Goal: Task Accomplishment & Management: Manage account settings

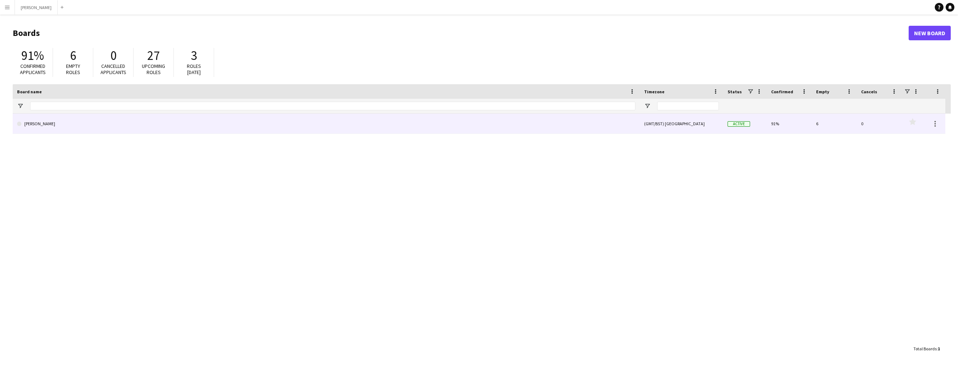
click at [119, 124] on link "[PERSON_NAME]" at bounding box center [326, 124] width 618 height 20
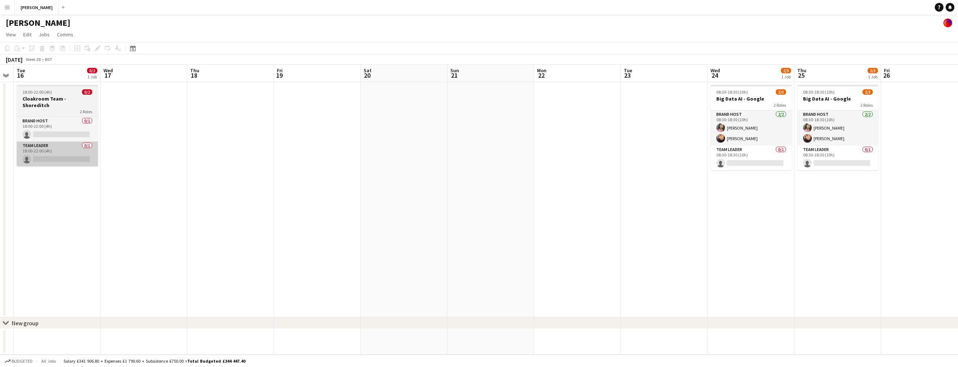
scroll to position [0, 201]
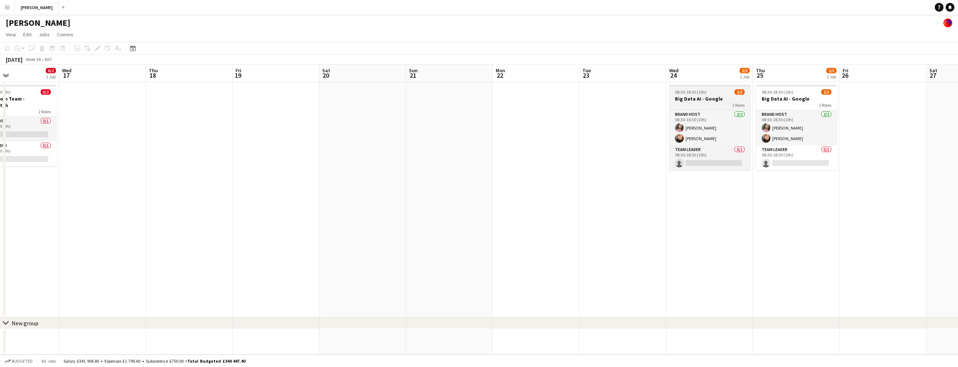
click at [724, 98] on h3 "Big Data AI - Google" at bounding box center [709, 98] width 81 height 7
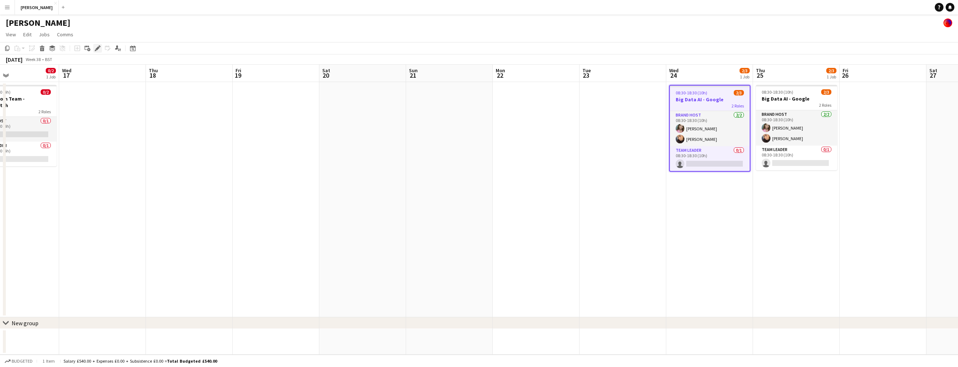
click at [99, 45] on icon "Edit" at bounding box center [98, 48] width 6 height 6
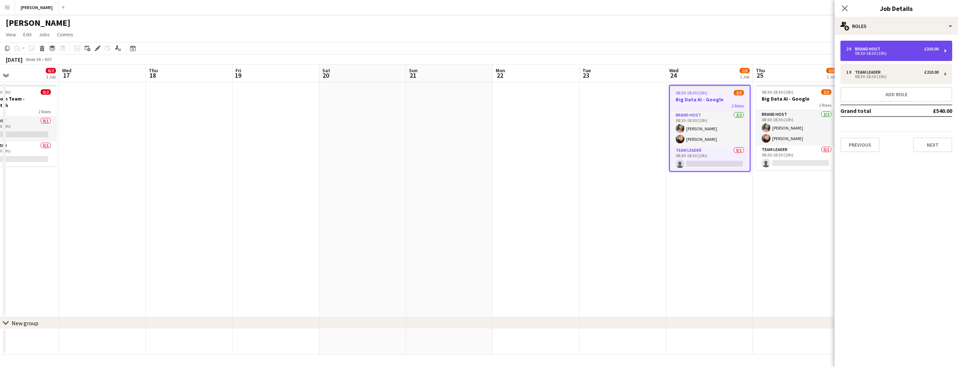
click at [899, 53] on div "08:30-18:30 (10h)" at bounding box center [892, 54] width 93 height 4
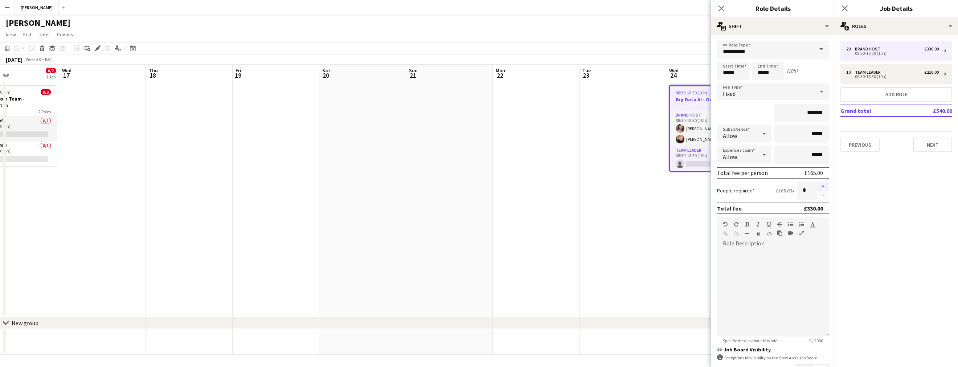
click at [822, 186] on button "button" at bounding box center [823, 185] width 12 height 9
type input "*"
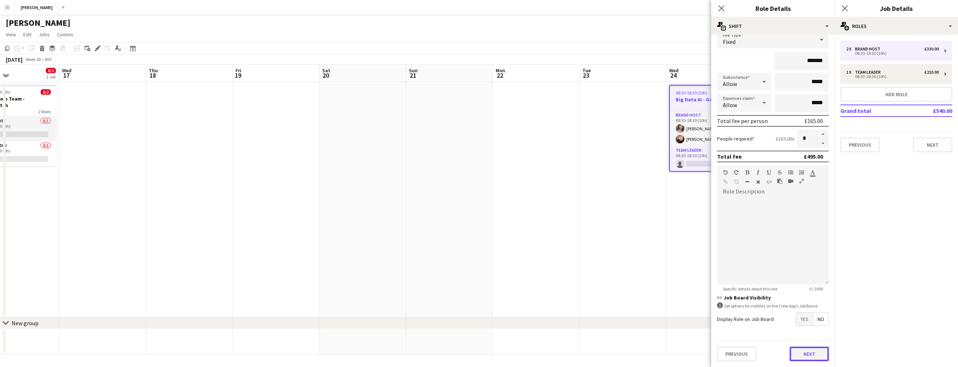
click at [809, 356] on button "Next" at bounding box center [808, 353] width 39 height 15
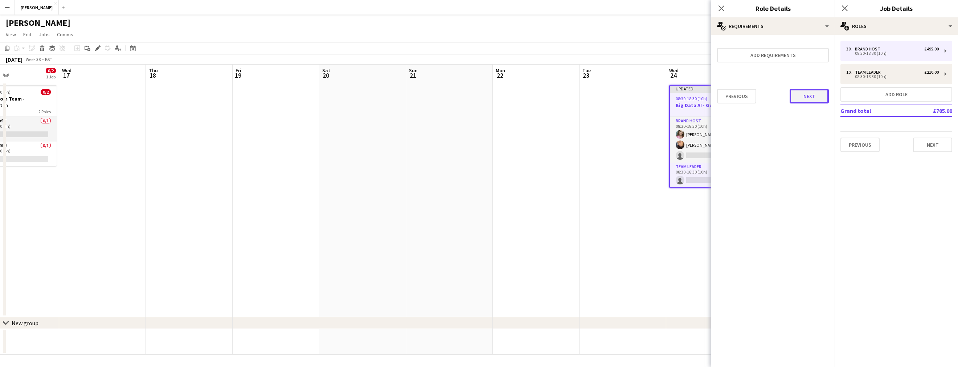
click at [810, 95] on button "Next" at bounding box center [808, 96] width 39 height 15
click at [816, 94] on button "Finish" at bounding box center [814, 97] width 27 height 15
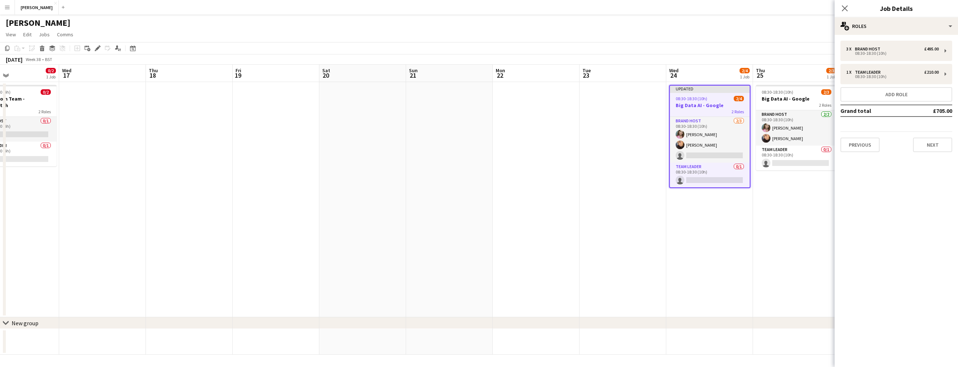
click at [785, 191] on app-date-cell "08:30-18:30 (10h) 2/3 Big Data AI - Google 2 Roles Brand Host [DATE] 08:30-18:3…" at bounding box center [796, 199] width 87 height 235
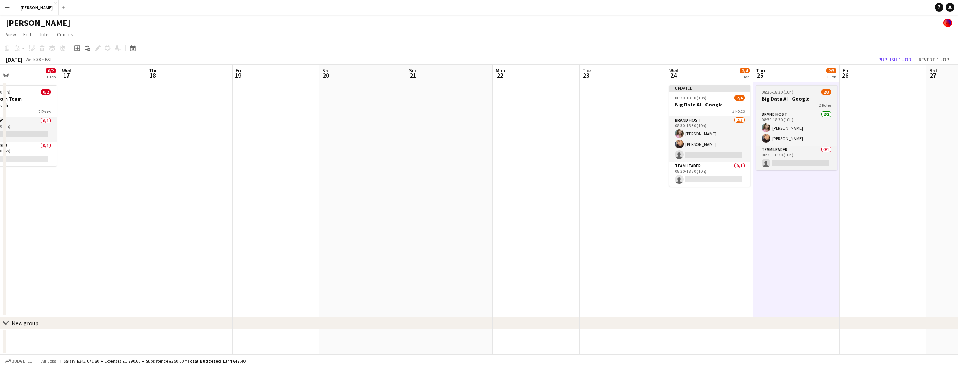
click at [788, 105] on div "2 Roles" at bounding box center [796, 105] width 81 height 6
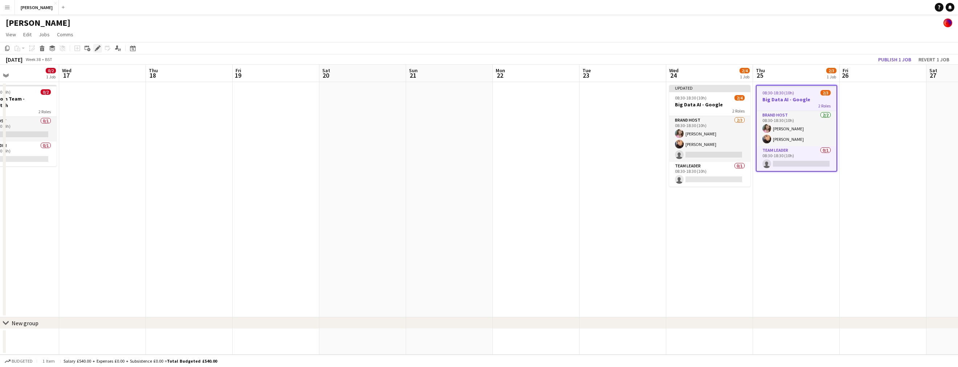
click at [95, 48] on icon "Edit" at bounding box center [98, 48] width 6 height 6
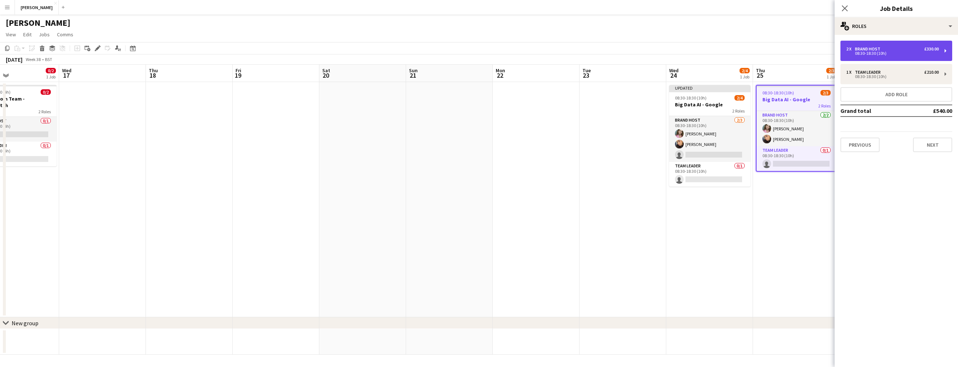
click at [899, 55] on div "2 x Brand Host £330.00 08:30-18:30 (10h)" at bounding box center [896, 51] width 112 height 20
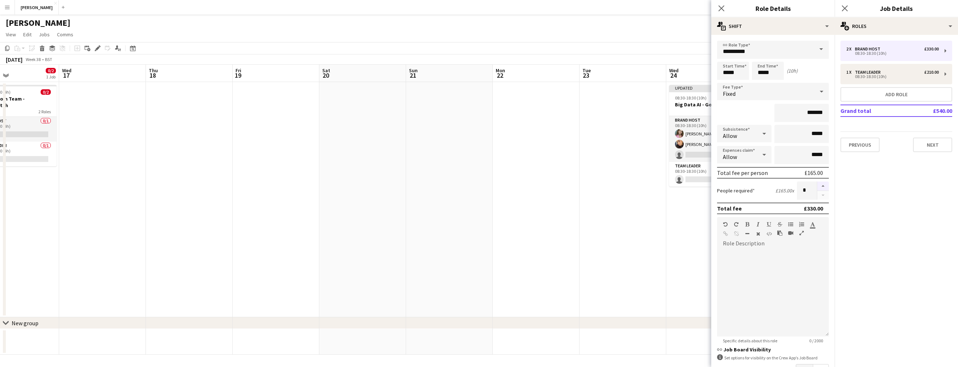
click at [823, 185] on button "button" at bounding box center [823, 185] width 12 height 9
type input "*"
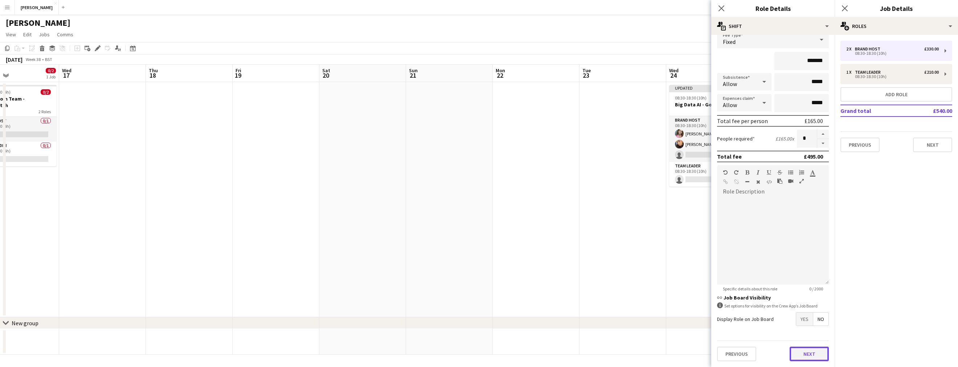
click at [810, 350] on button "Next" at bounding box center [808, 353] width 39 height 15
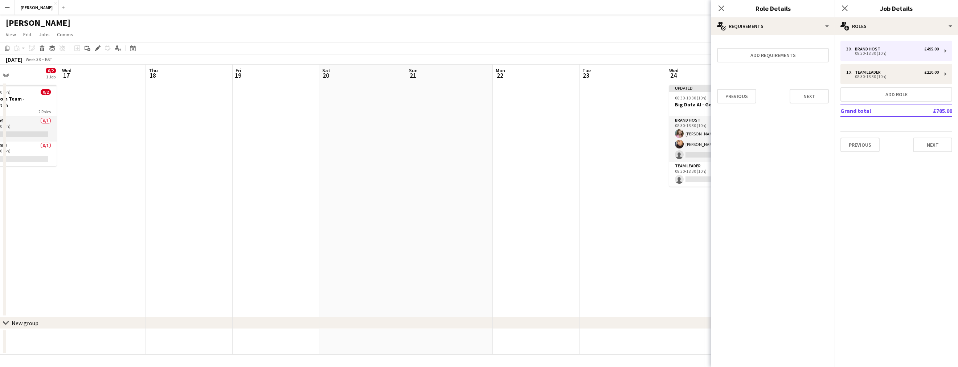
scroll to position [0, 0]
click at [804, 89] on button "Next" at bounding box center [808, 96] width 39 height 15
click at [818, 96] on button "Finish" at bounding box center [814, 97] width 27 height 15
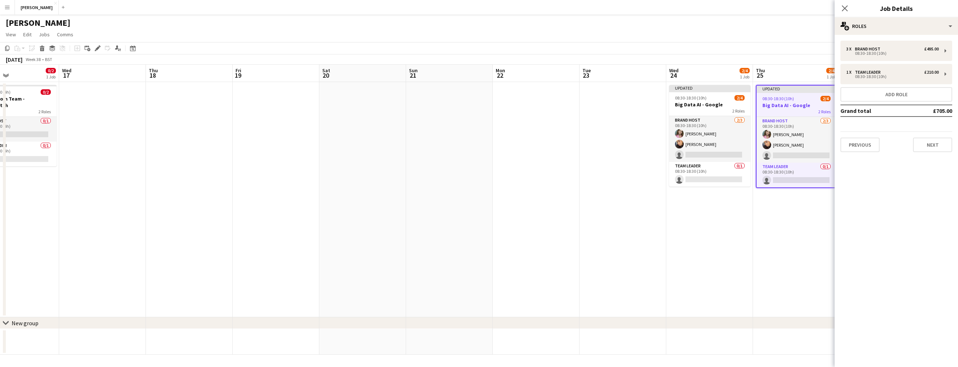
click at [796, 221] on app-date-cell "Updated 08:30-18:30 (10h) 2/4 Big Data AI - Google 2 Roles Brand Host [DATE] 08…" at bounding box center [796, 199] width 87 height 235
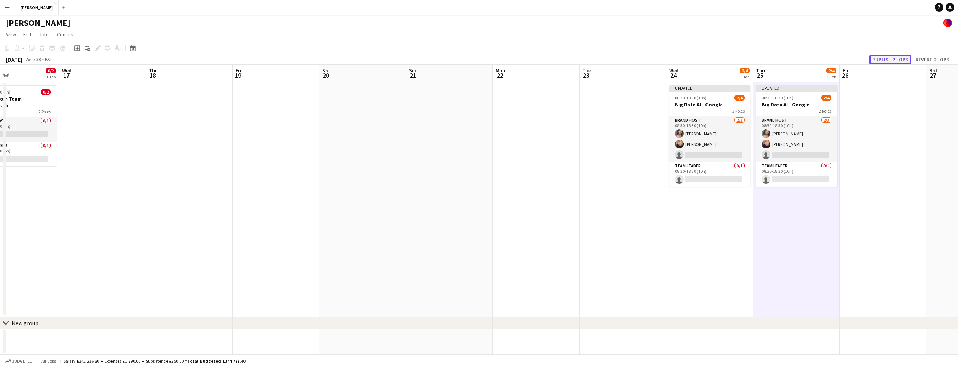
click at [896, 57] on button "Publish 2 jobs" at bounding box center [890, 59] width 42 height 9
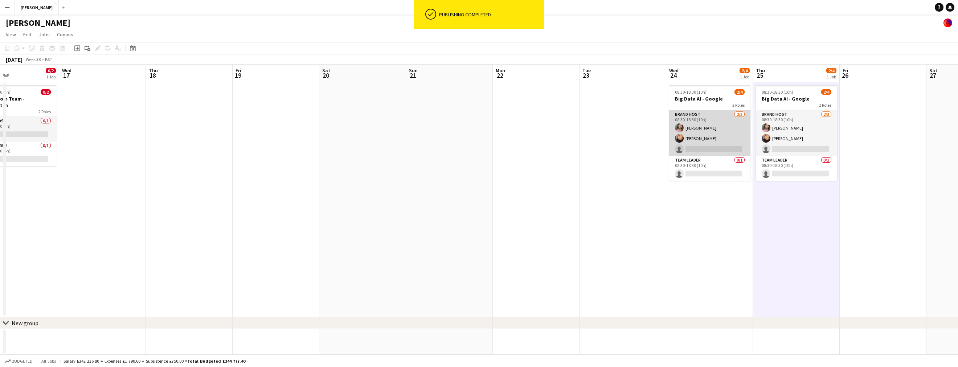
click at [705, 148] on app-card-role "Brand Host [DATE] 08:30-18:30 (10h) [PERSON_NAME] [PERSON_NAME] single-neutral-…" at bounding box center [709, 133] width 81 height 46
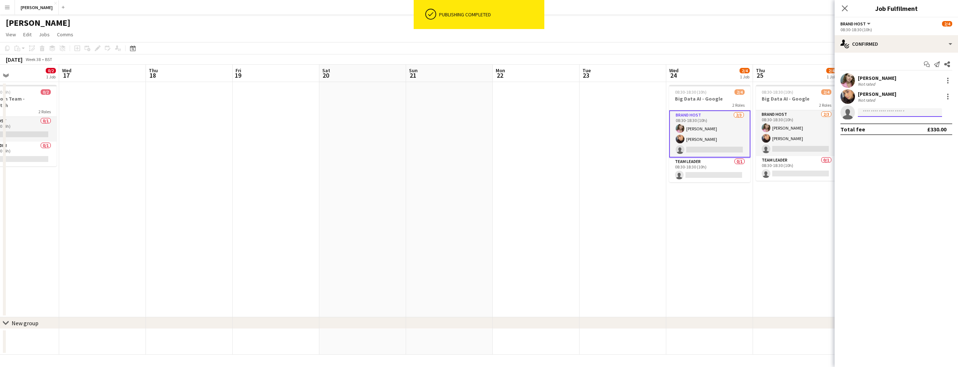
click at [893, 111] on input at bounding box center [900, 112] width 84 height 9
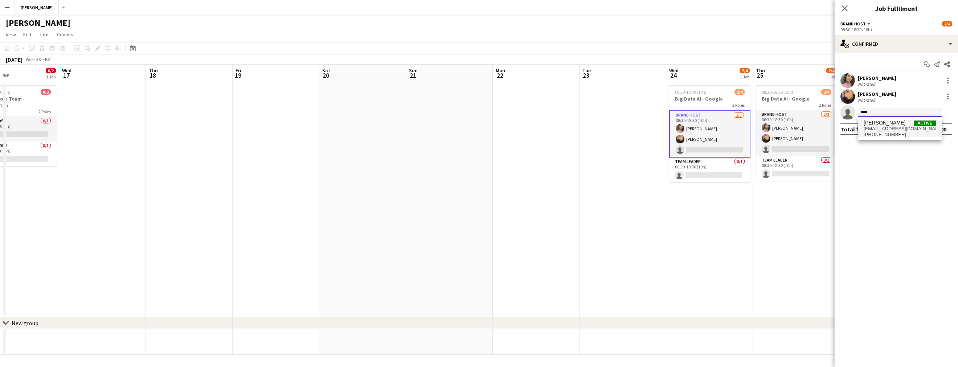
type input "****"
click at [895, 121] on span "[PERSON_NAME]" at bounding box center [884, 123] width 42 height 6
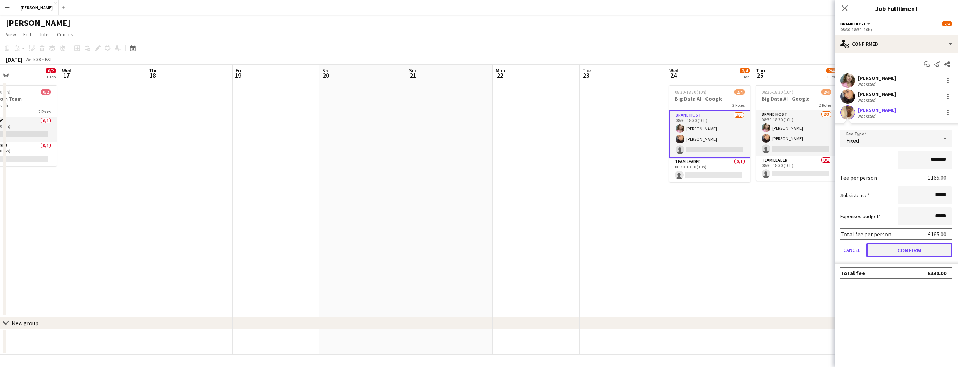
click at [891, 250] on button "Confirm" at bounding box center [909, 250] width 86 height 15
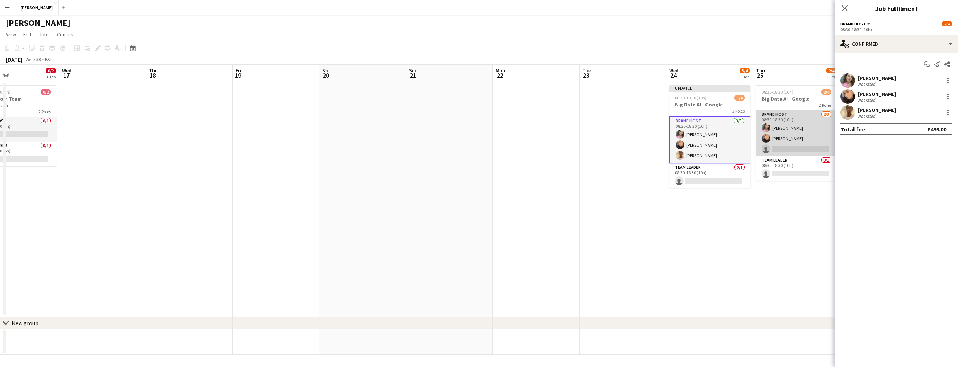
click at [798, 150] on app-card-role "Brand Host [DATE] 08:30-18:30 (10h) [PERSON_NAME] [PERSON_NAME] single-neutral-…" at bounding box center [796, 133] width 81 height 46
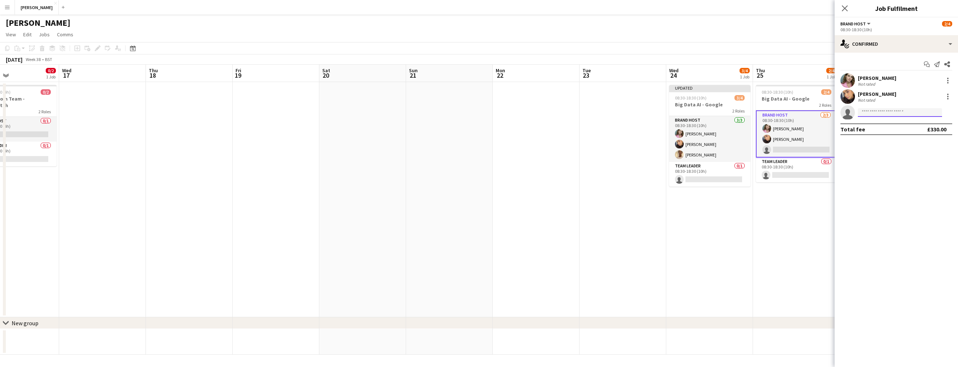
click at [879, 114] on input at bounding box center [900, 112] width 84 height 9
type input "****"
click at [878, 127] on span "[EMAIL_ADDRESS][DOMAIN_NAME]" at bounding box center [899, 129] width 73 height 6
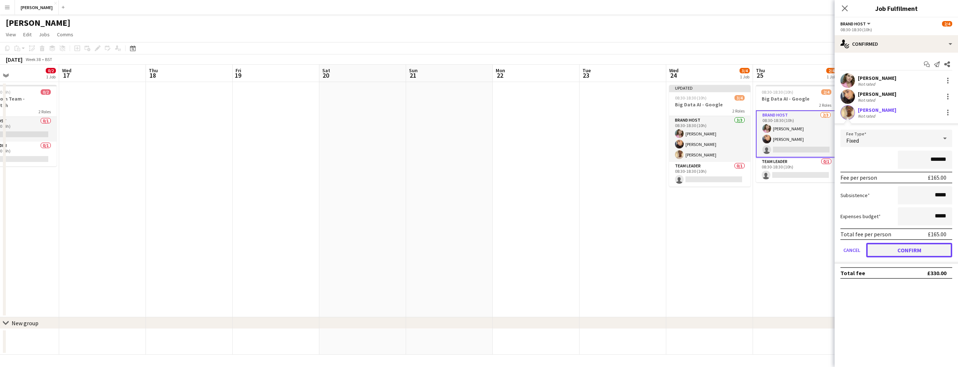
click at [893, 247] on button "Confirm" at bounding box center [909, 250] width 86 height 15
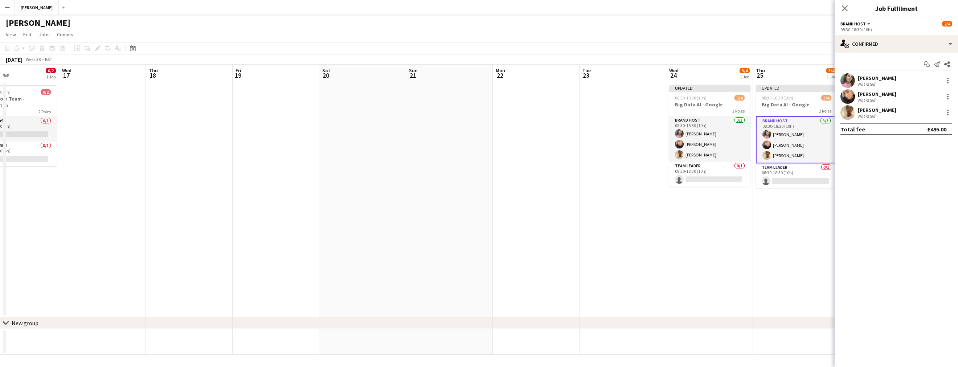
click at [798, 235] on app-date-cell "Updated 08:30-18:30 (10h) 3/4 Big Data AI - Google 2 Roles Brand Host [DATE] 08…" at bounding box center [796, 199] width 87 height 235
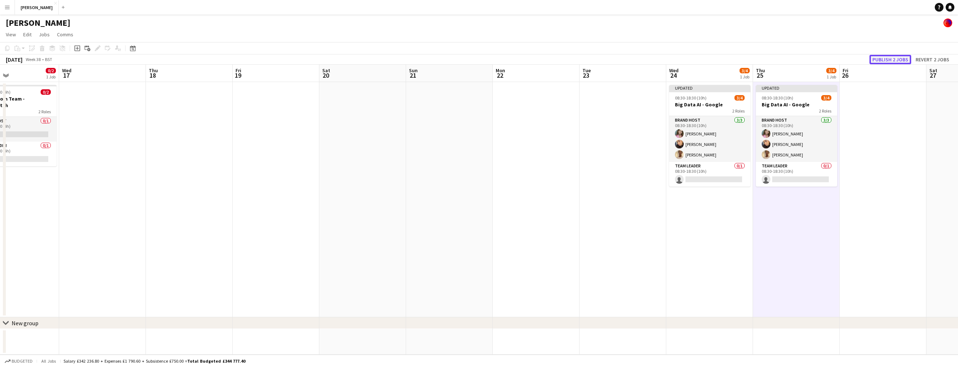
click at [897, 59] on button "Publish 2 jobs" at bounding box center [890, 59] width 42 height 9
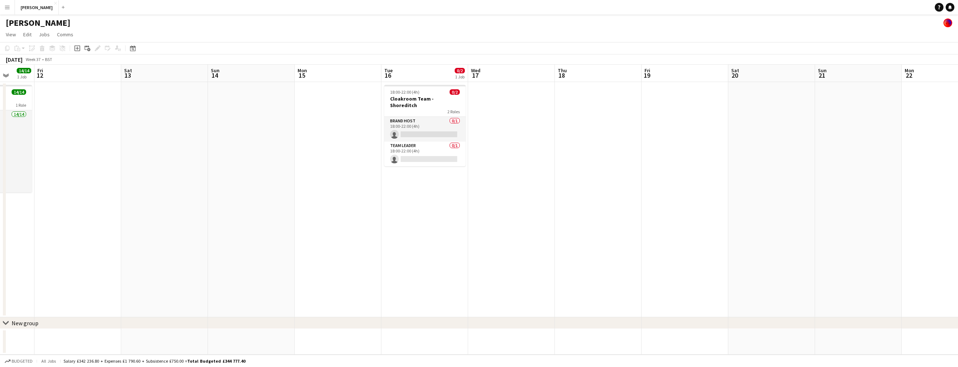
scroll to position [0, 167]
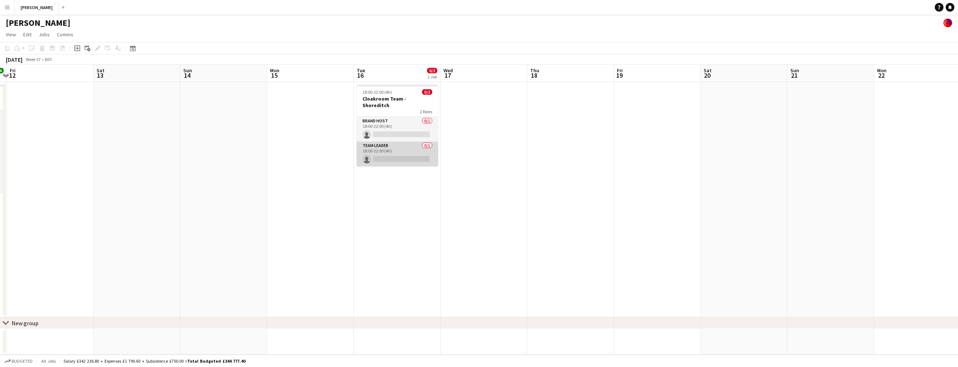
click at [399, 145] on app-card-role "Team Leader 0/1 18:00-22:00 (4h) single-neutral-actions" at bounding box center [397, 153] width 81 height 25
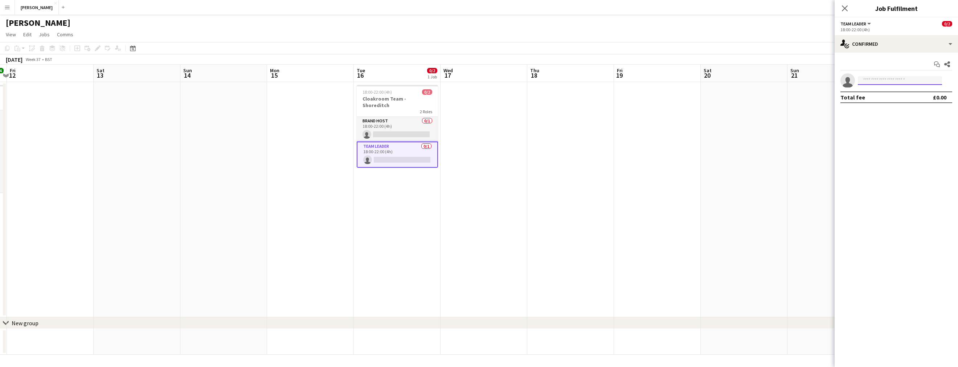
click at [895, 81] on input at bounding box center [900, 80] width 84 height 9
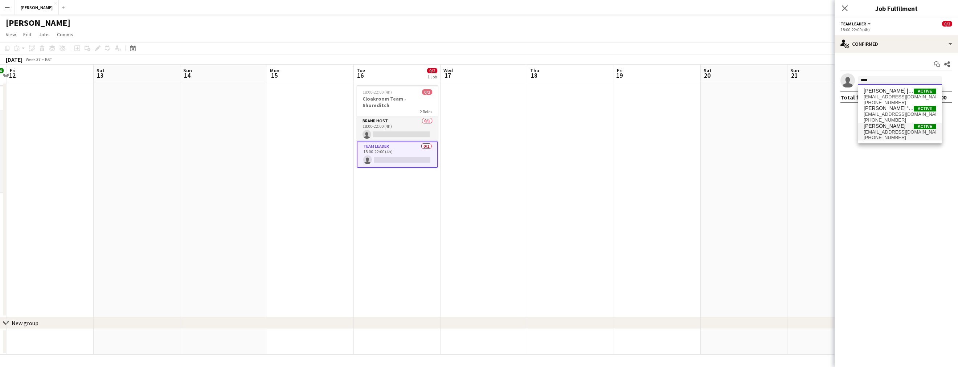
type input "****"
click at [872, 132] on span "[EMAIL_ADDRESS][DOMAIN_NAME]" at bounding box center [899, 132] width 73 height 6
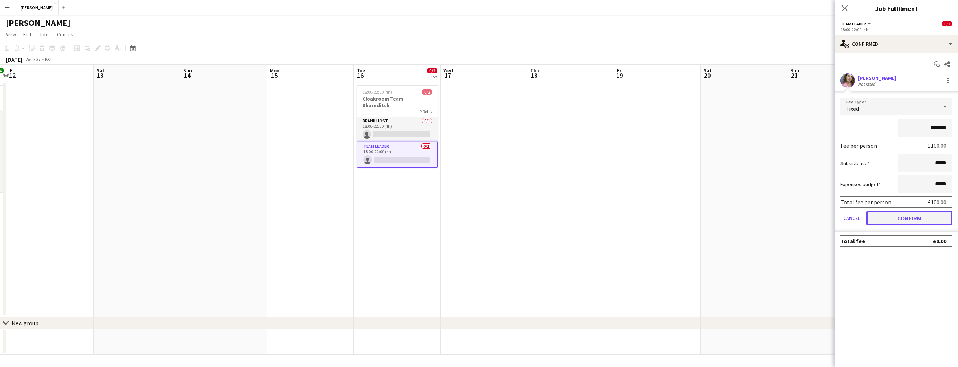
click at [906, 221] on button "Confirm" at bounding box center [909, 218] width 86 height 15
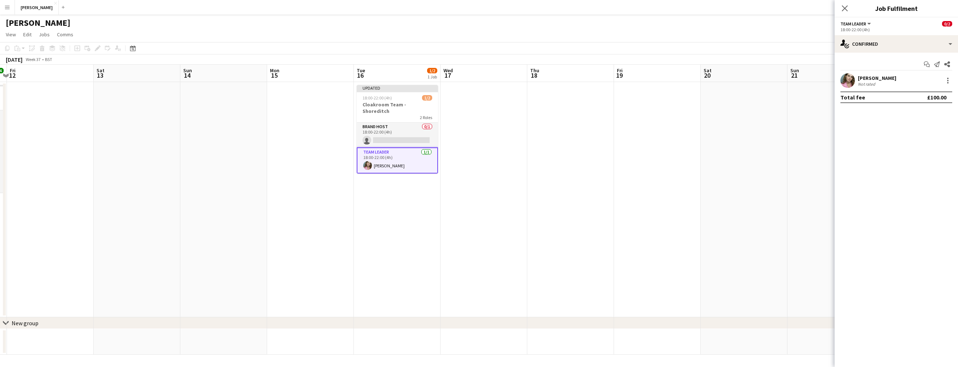
click at [811, 146] on app-date-cell at bounding box center [830, 199] width 87 height 235
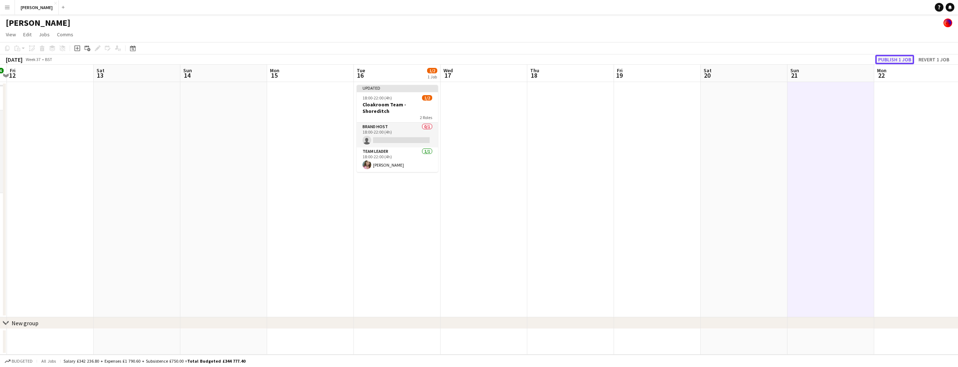
click at [897, 61] on button "Publish 1 job" at bounding box center [894, 59] width 39 height 9
click at [417, 128] on app-card-role "Brand Host 0/1 18:00-22:00 (4h) single-neutral-actions" at bounding box center [397, 129] width 81 height 25
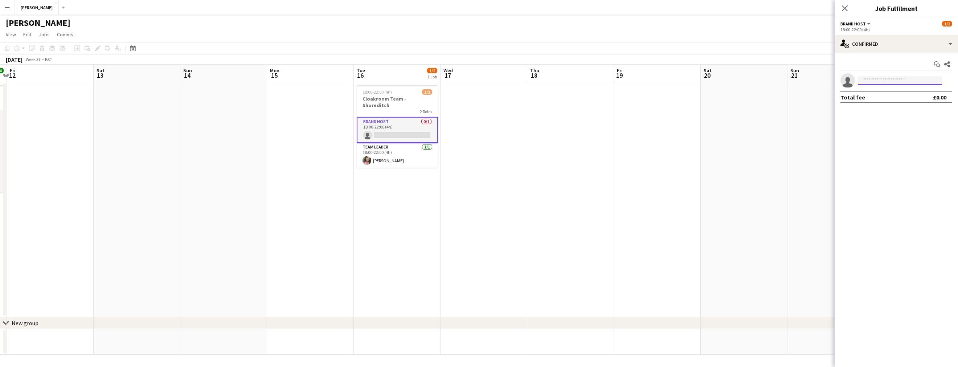
click at [863, 81] on input at bounding box center [900, 80] width 84 height 9
type input "****"
click at [871, 92] on span "[PERSON_NAME]" at bounding box center [884, 91] width 42 height 6
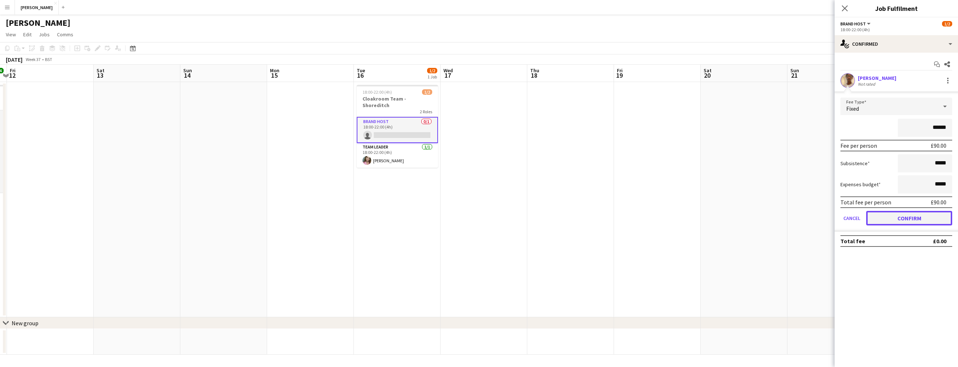
click at [903, 218] on button "Confirm" at bounding box center [909, 218] width 86 height 15
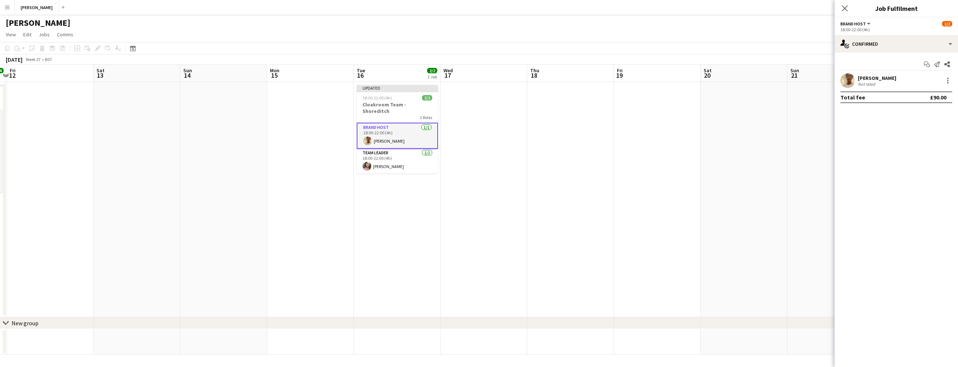
click at [601, 179] on app-date-cell at bounding box center [570, 199] width 87 height 235
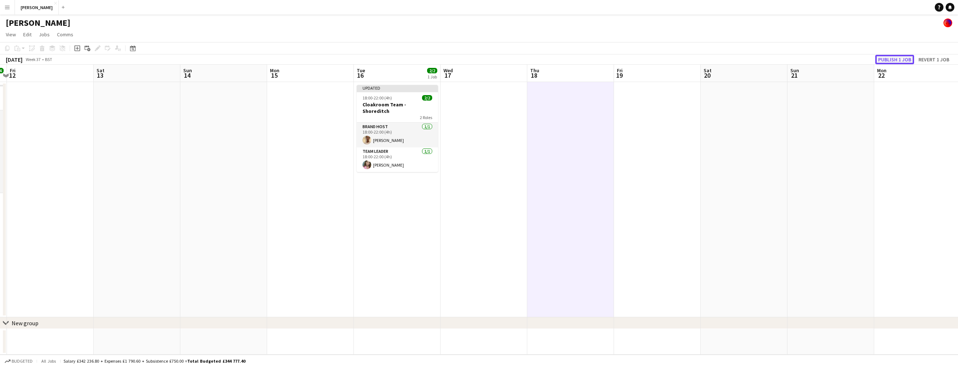
click at [904, 59] on button "Publish 1 job" at bounding box center [894, 59] width 39 height 9
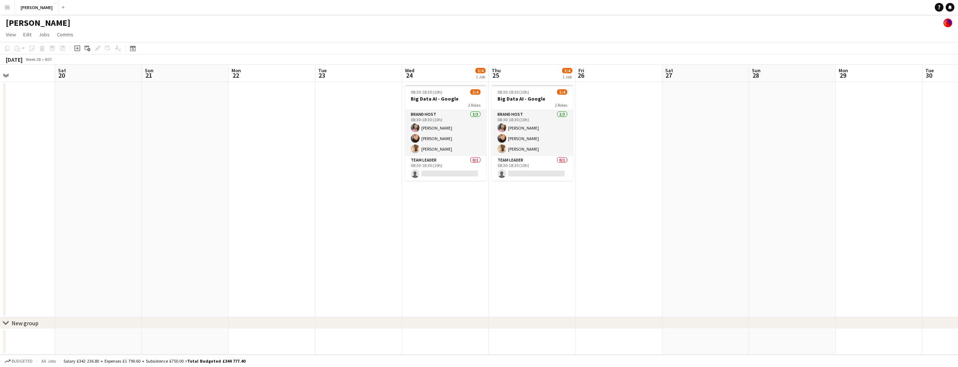
scroll to position [0, 292]
click at [525, 258] on app-date-cell "08:30-18:30 (10h) 3/4 Big Data AI - Google 2 Roles Brand Host [DATE] 08:30-18:3…" at bounding box center [531, 199] width 87 height 235
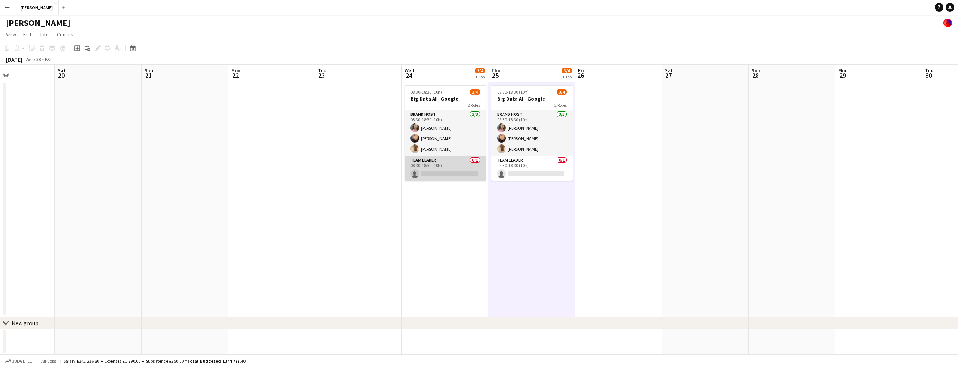
click at [474, 171] on app-card-role "Team Leader 0/1 08:30-18:30 (10h) single-neutral-actions" at bounding box center [445, 168] width 81 height 25
